Goal: Browse casually: Explore the website without a specific task or goal

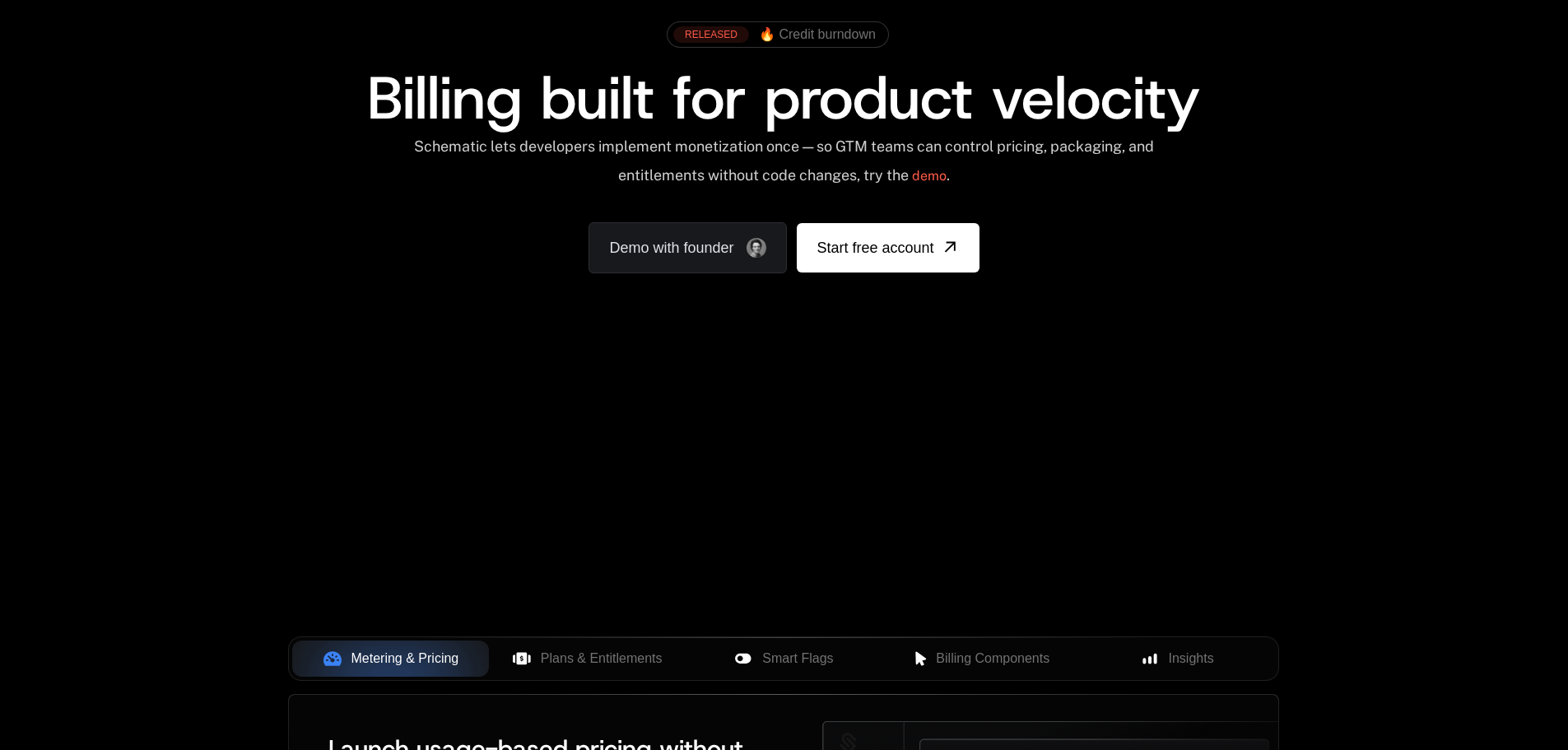
scroll to position [138, 0]
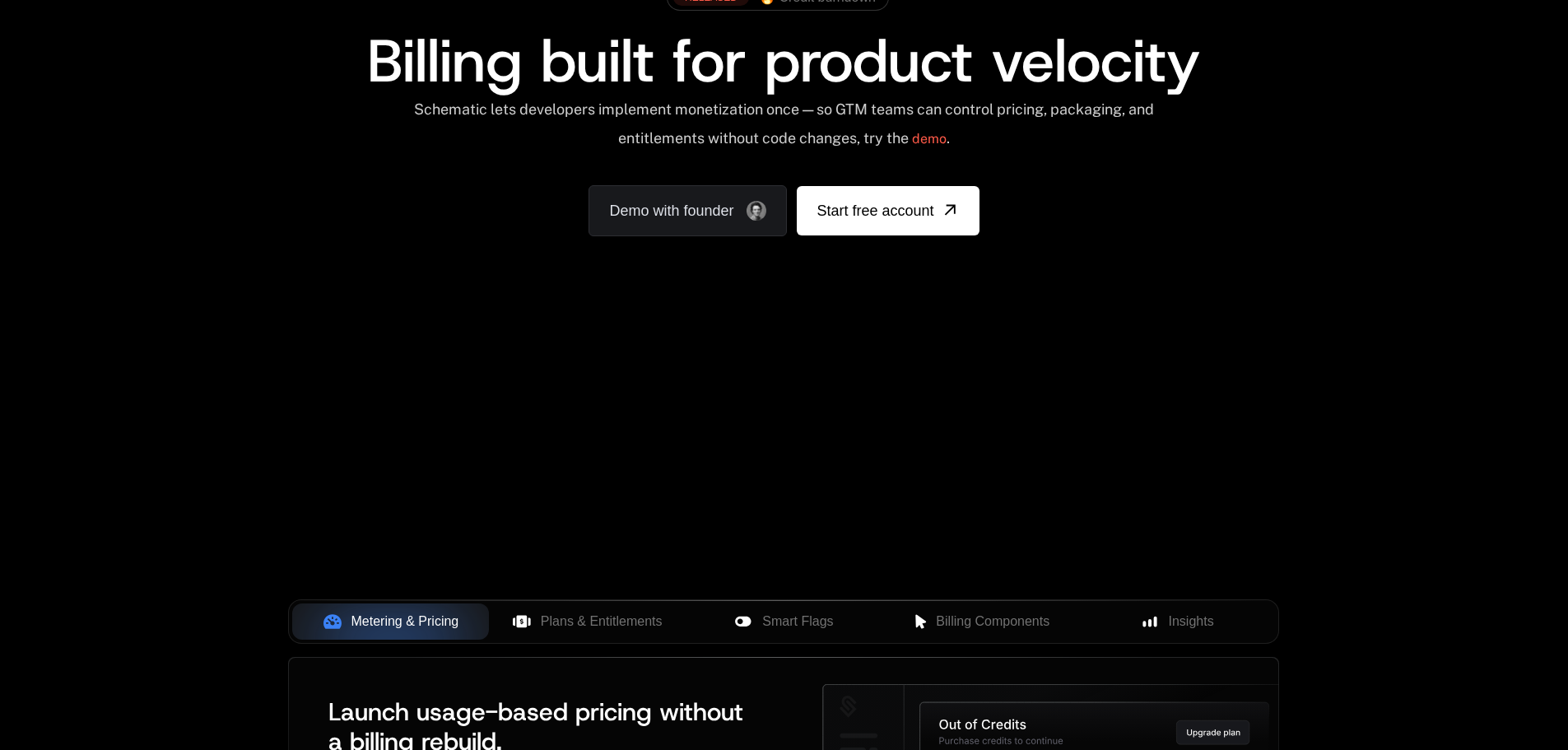
click at [309, 612] on div "Metering & Pricing" at bounding box center [391, 621] width 170 height 20
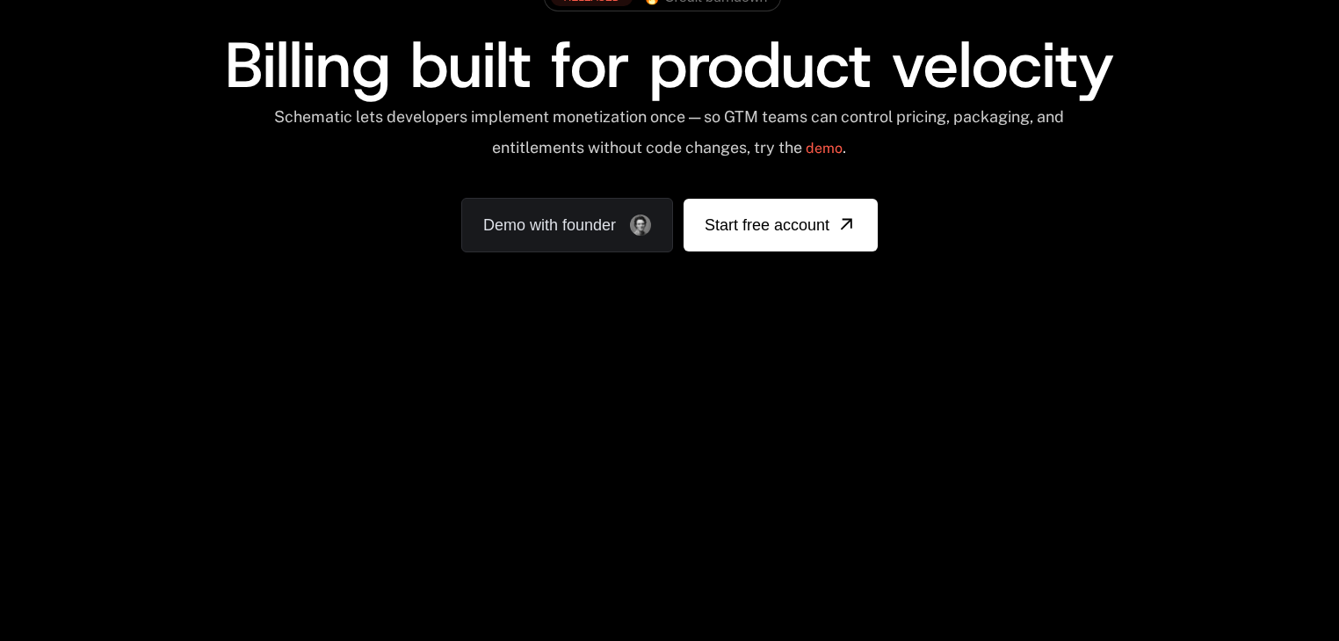
drag, startPoint x: 723, startPoint y: 425, endPoint x: 1282, endPoint y: 432, distance: 559.0
click at [1282, 432] on div "AI Products Developers Pricing Docs Resources Summit Sign in Sign Up RELEASED 🔥…" at bounding box center [669, 489] width 1339 height 1273
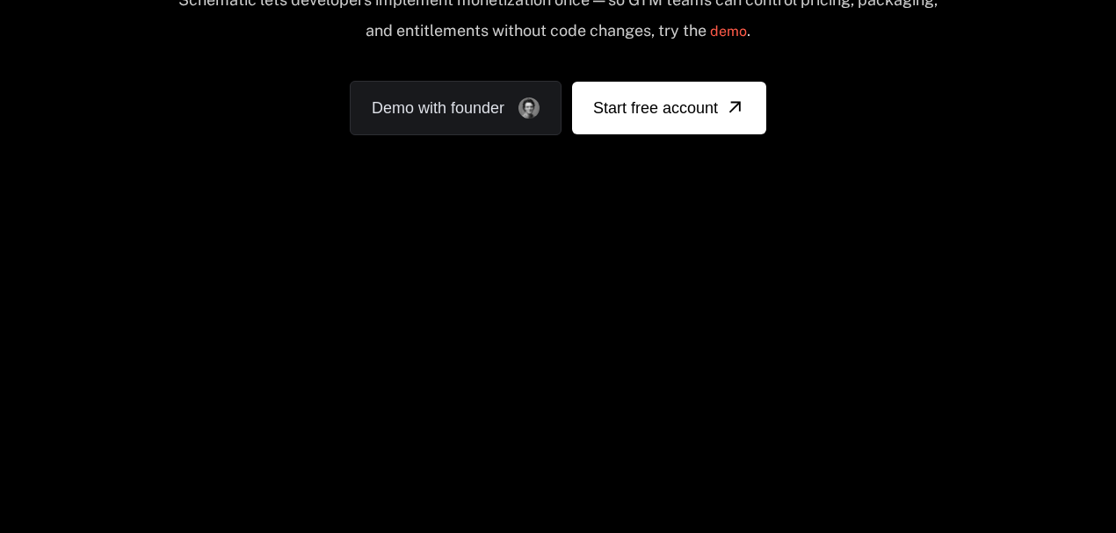
scroll to position [361, 0]
